Goal: Information Seeking & Learning: Learn about a topic

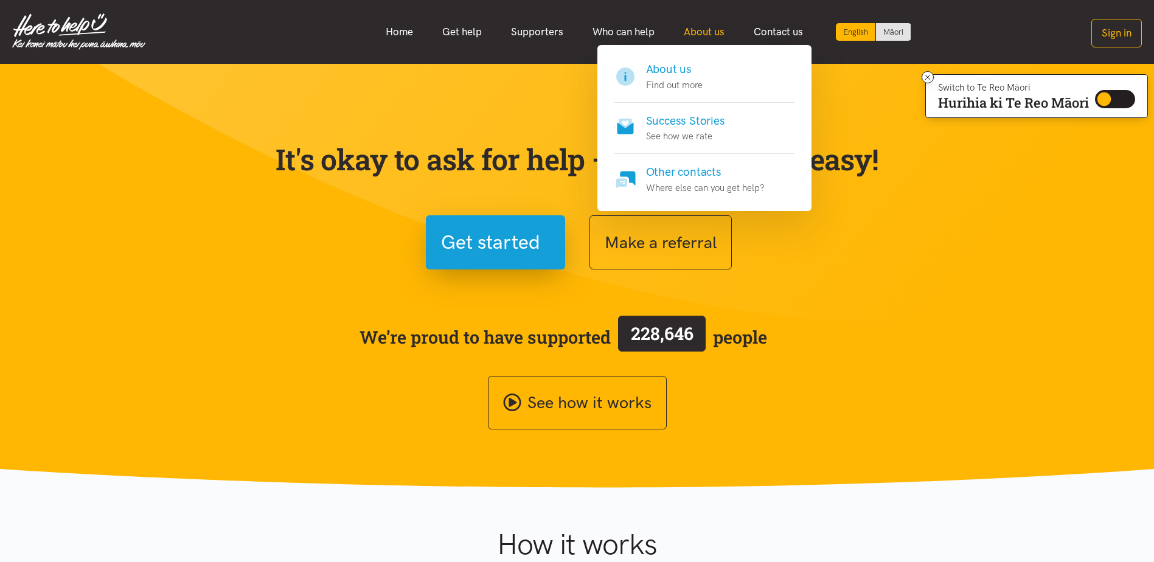
click at [681, 32] on link "About us" at bounding box center [704, 32] width 70 height 26
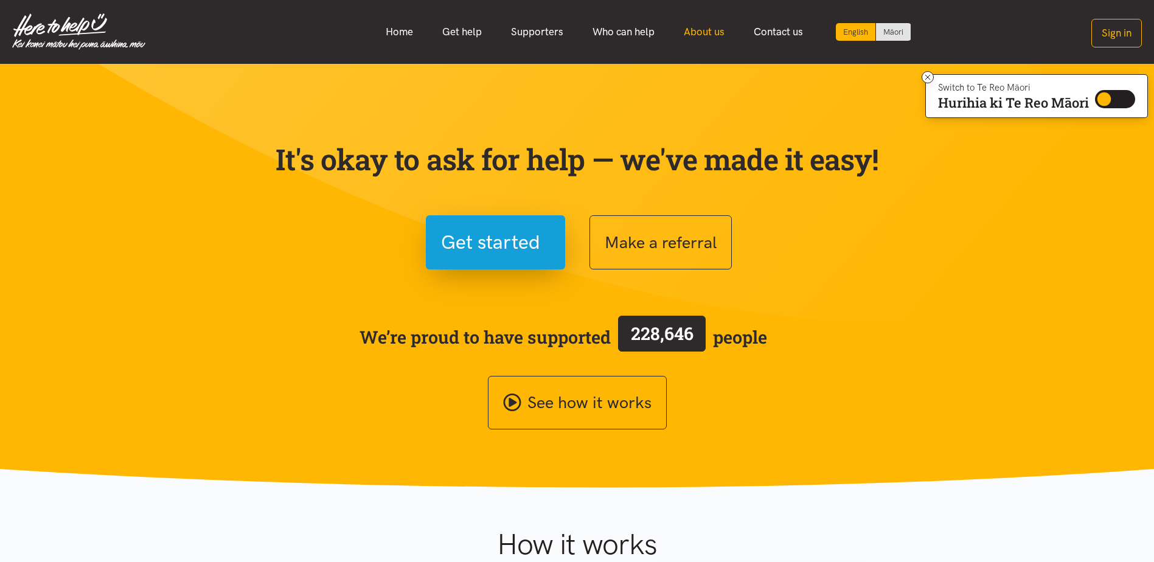
click at [703, 37] on link "About us" at bounding box center [704, 32] width 70 height 26
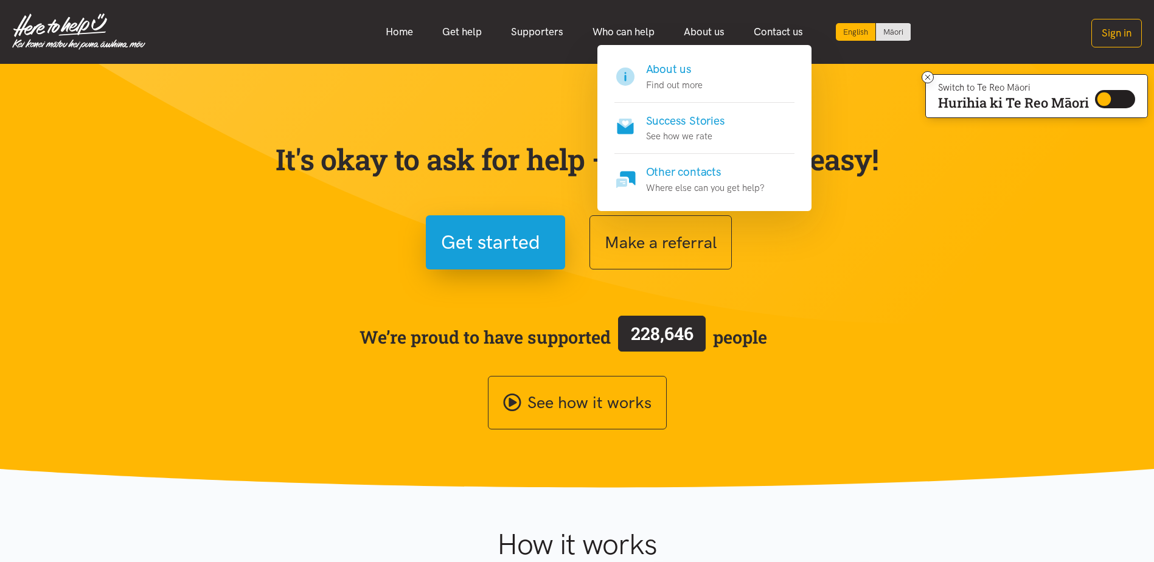
click at [689, 131] on p "See how we rate" at bounding box center [685, 136] width 79 height 15
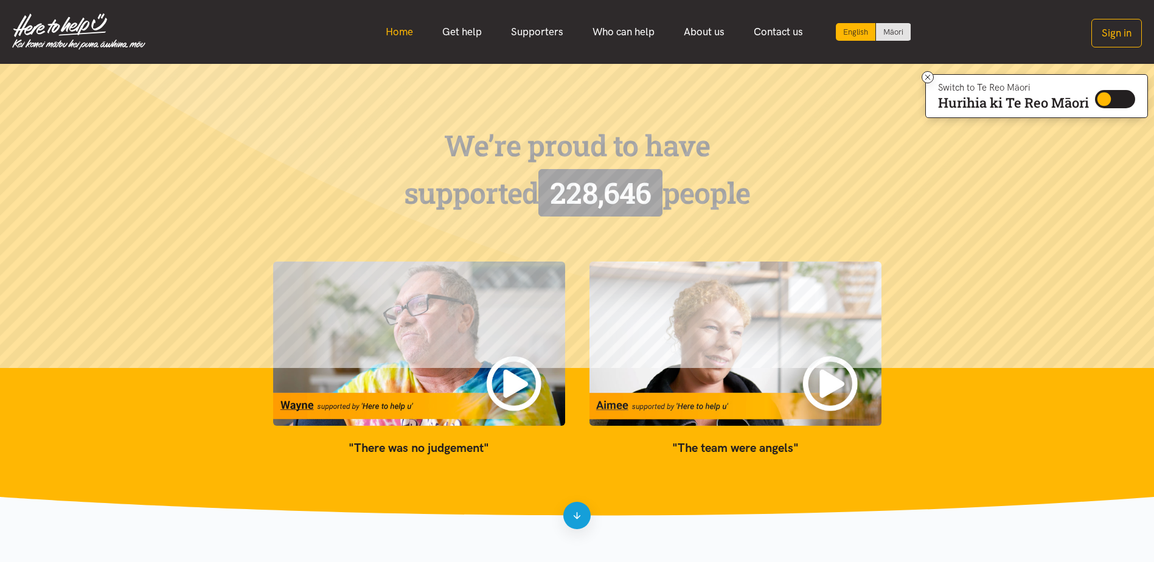
click at [396, 35] on link "Home" at bounding box center [399, 32] width 57 height 26
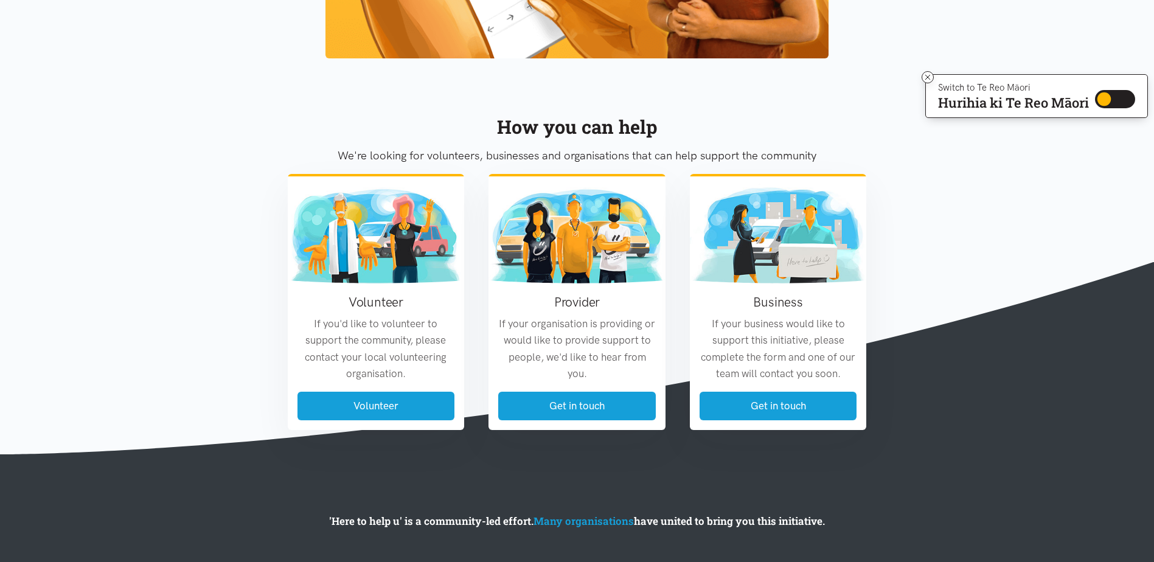
scroll to position [1395, 0]
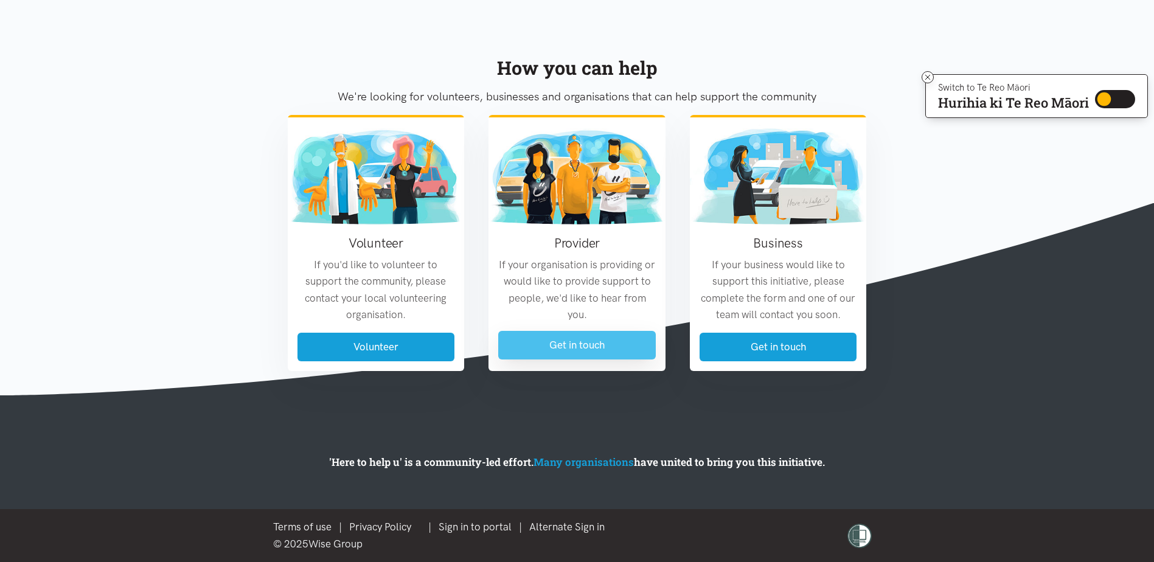
click at [634, 347] on link "Get in touch" at bounding box center [577, 345] width 158 height 29
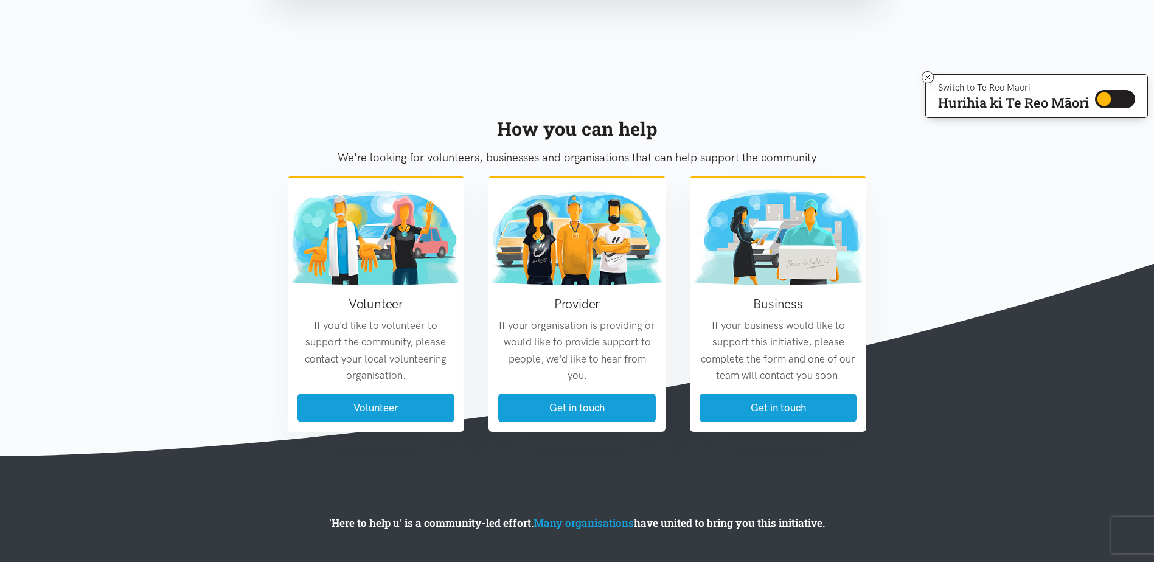
scroll to position [673, 0]
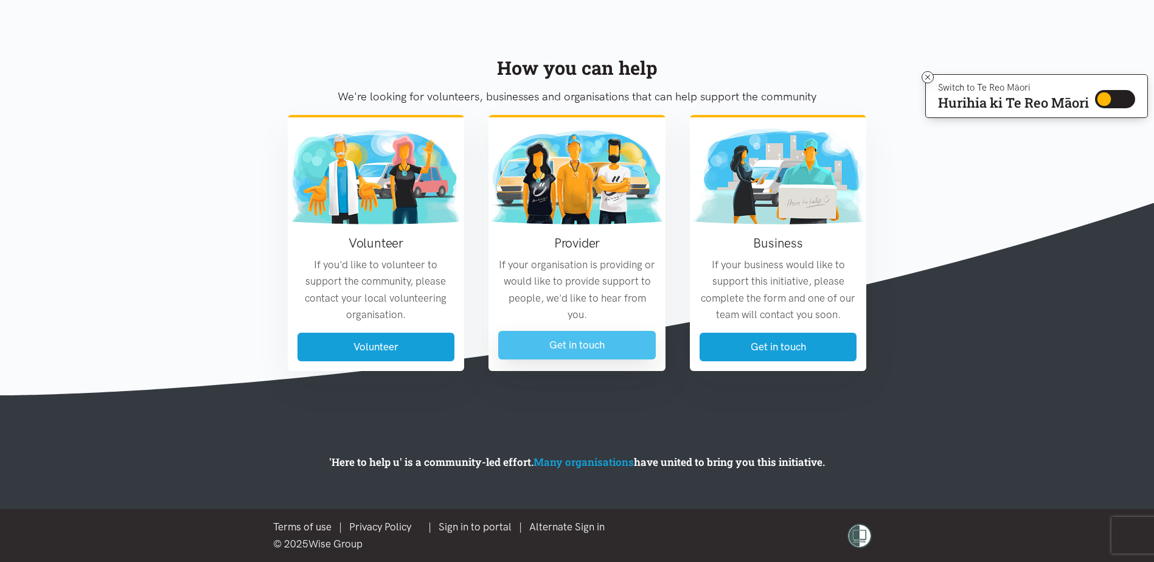
click at [563, 350] on link "Get in touch" at bounding box center [577, 345] width 158 height 29
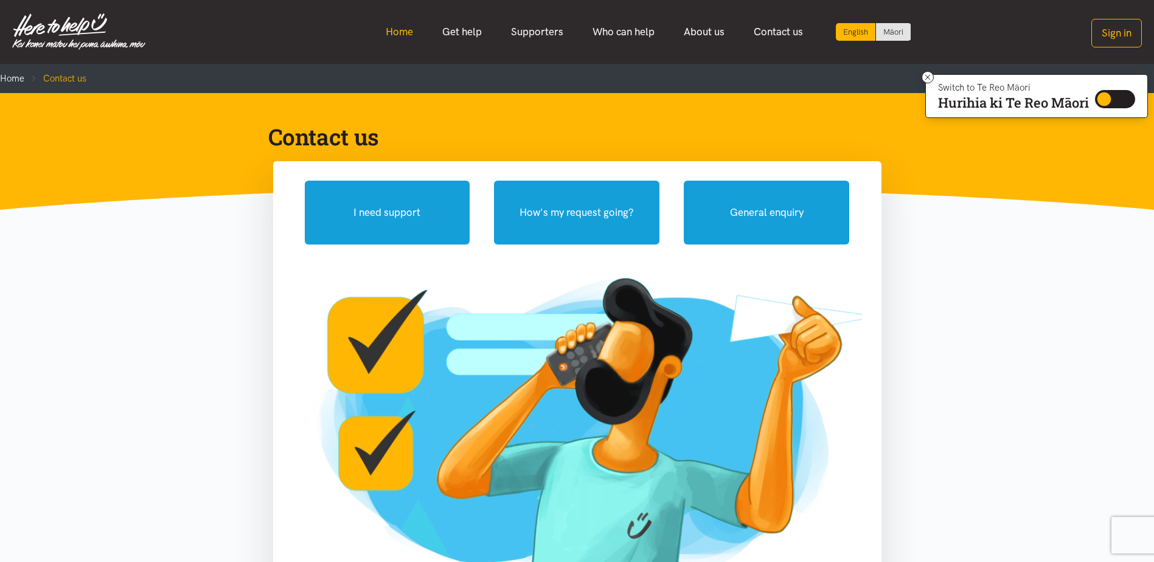
click at [409, 33] on link "Home" at bounding box center [399, 32] width 57 height 26
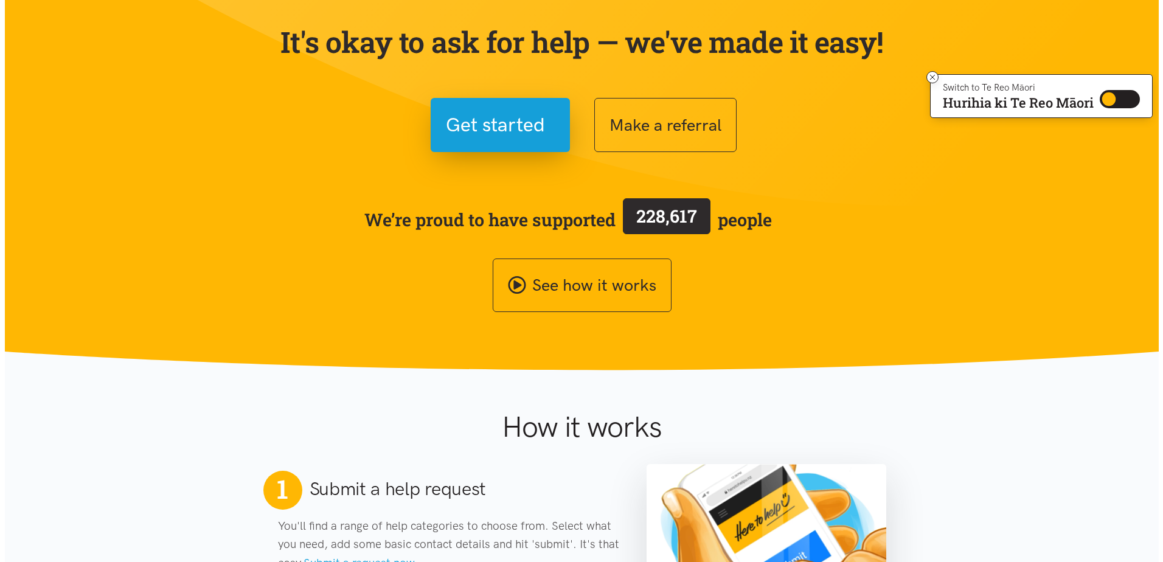
scroll to position [122, 0]
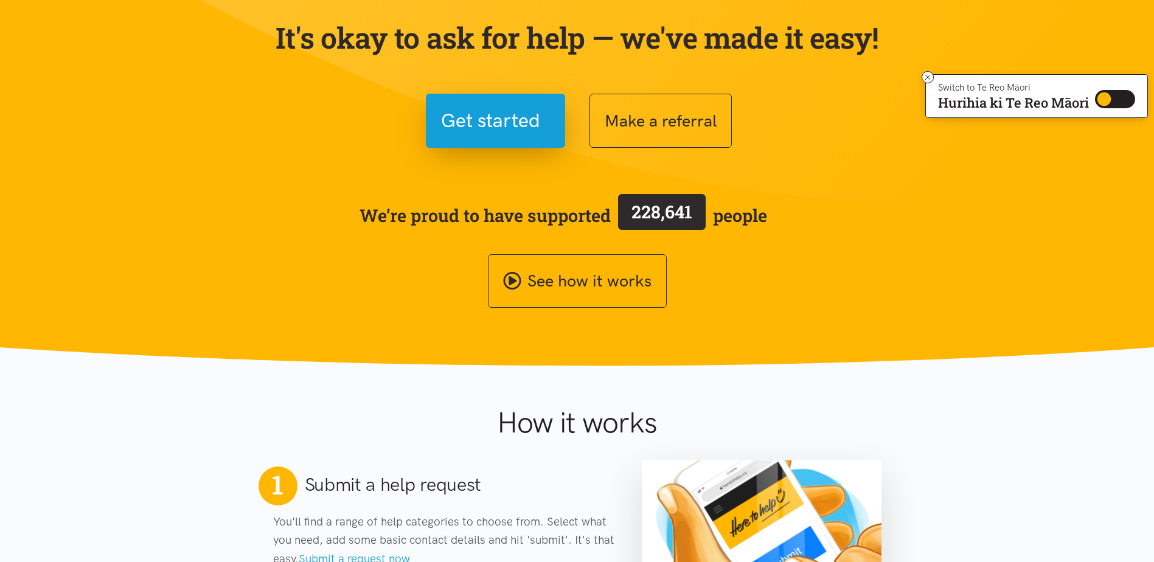
click at [607, 312] on section "It's okay to ask for help — we've made it easy! Get started Make a referral We’…" at bounding box center [577, 154] width 1154 height 424
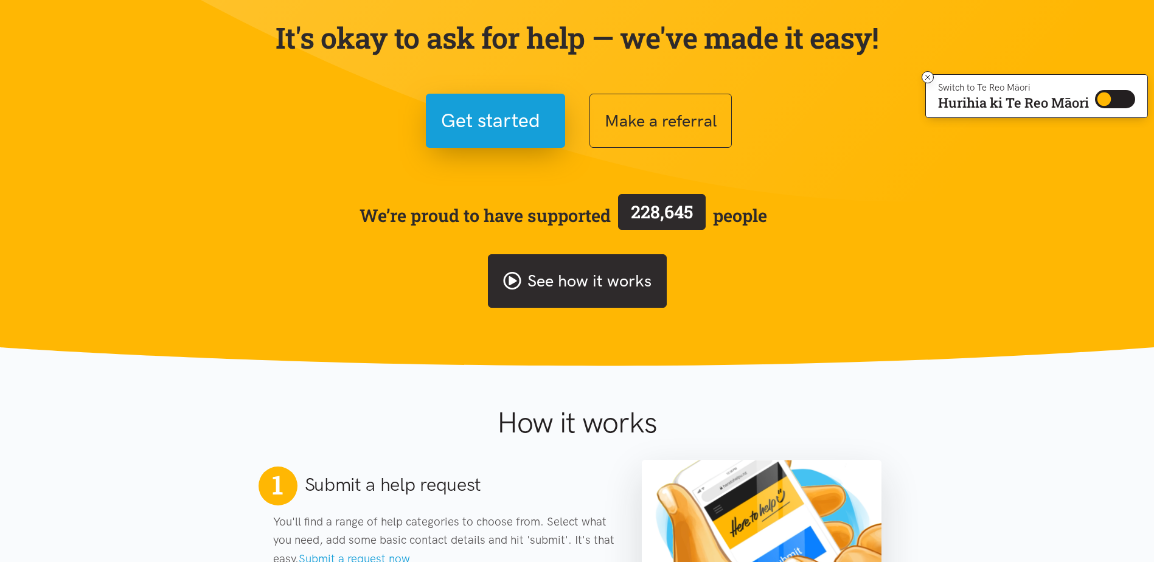
click at [608, 286] on link "See how it works" at bounding box center [577, 281] width 179 height 54
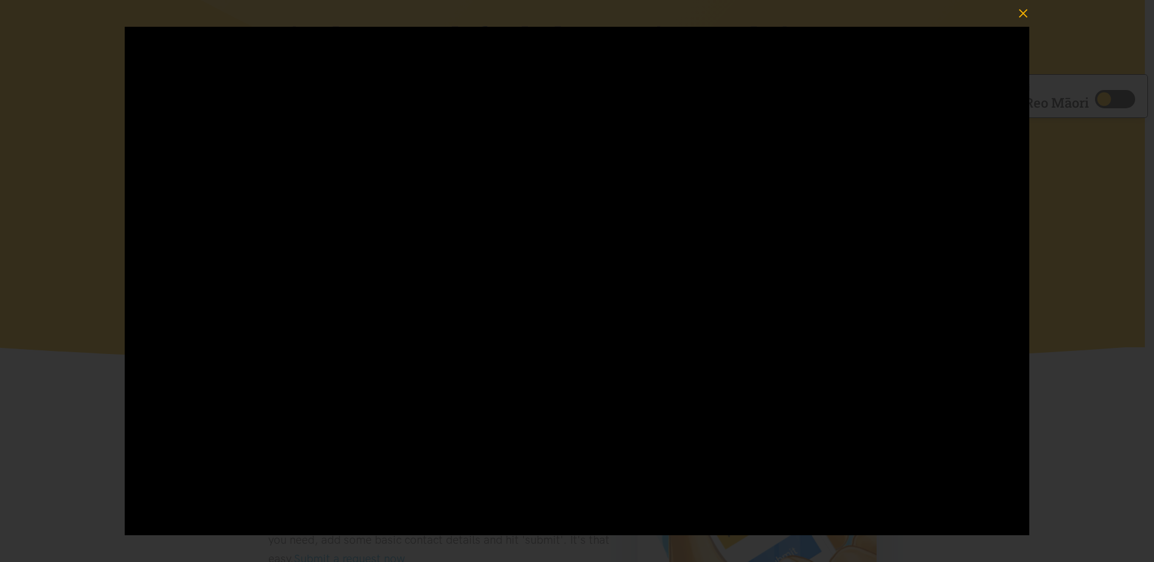
click at [1017, 15] on icon "button" at bounding box center [1023, 13] width 17 height 17
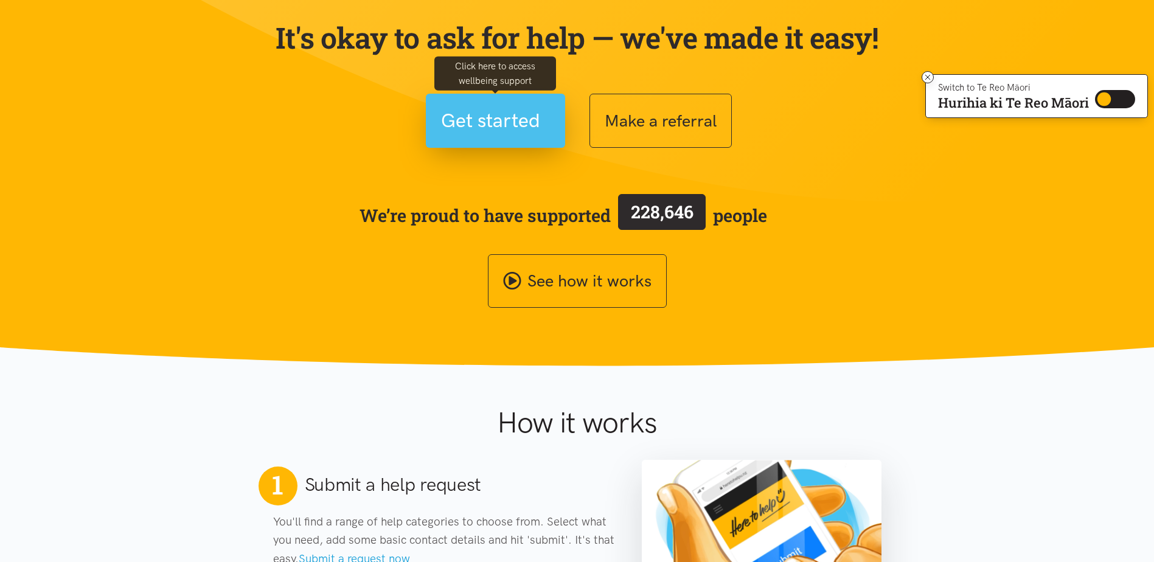
click at [479, 125] on span "Get started" at bounding box center [490, 120] width 99 height 31
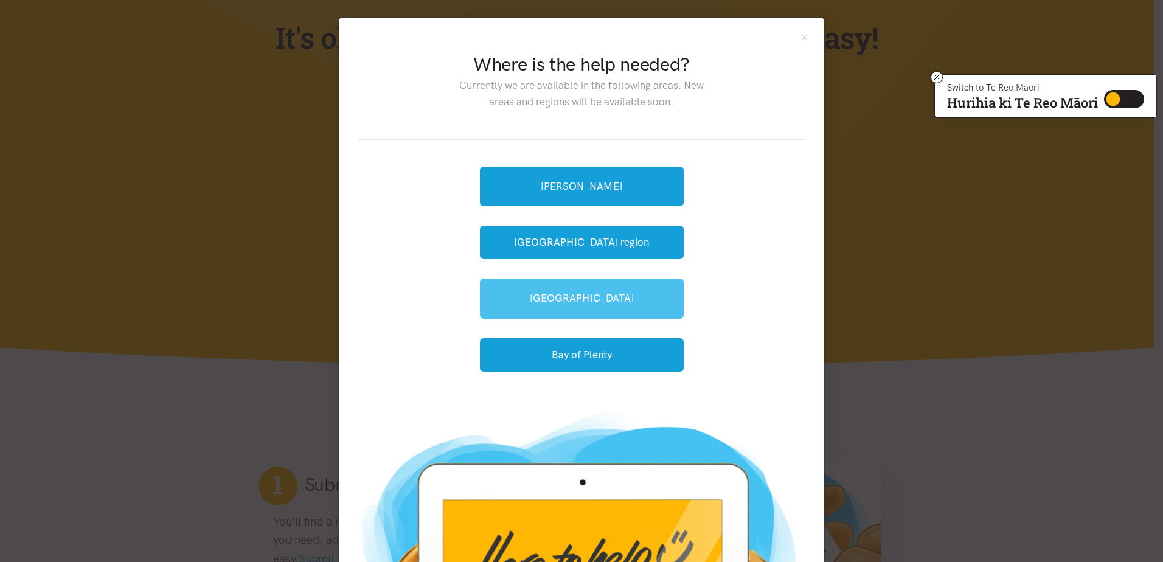
click at [566, 310] on link "[GEOGRAPHIC_DATA]" at bounding box center [582, 299] width 204 height 40
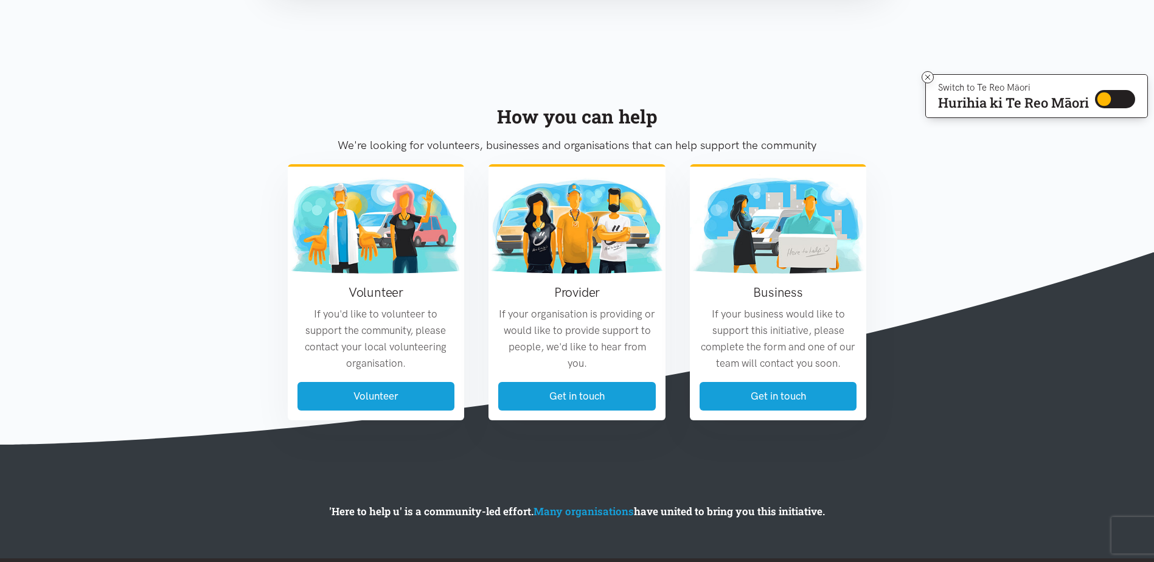
scroll to position [982, 0]
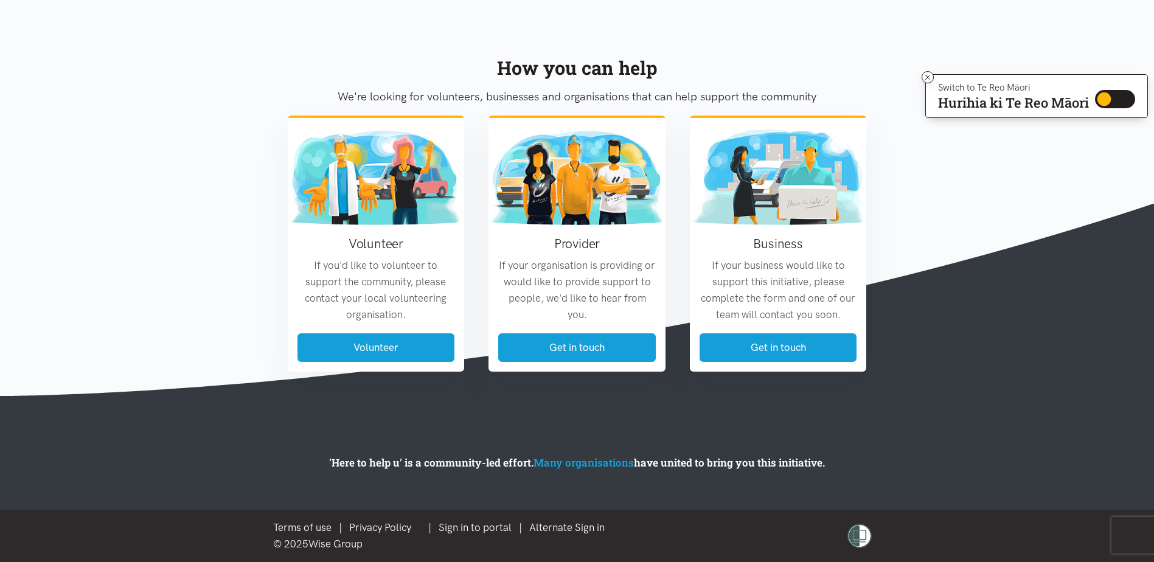
drag, startPoint x: 276, startPoint y: 428, endPoint x: 287, endPoint y: 451, distance: 24.8
click at [283, 444] on section "'Here to help u' is a community-led effort. Many organisations have united to b…" at bounding box center [577, 453] width 1154 height 114
